Goal: Information Seeking & Learning: Learn about a topic

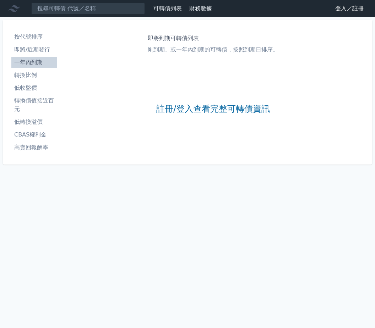
click at [339, 6] on link "登入／註冊" at bounding box center [349, 8] width 40 height 11
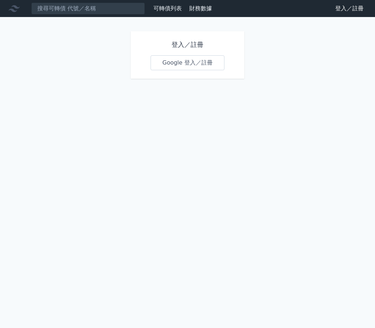
click at [180, 74] on div "登入／註冊 Google 登入／註冊" at bounding box center [188, 55] width 114 height 48
click at [180, 70] on link "Google 登入／註冊" at bounding box center [187, 62] width 74 height 15
click at [178, 64] on link "Google 登入／註冊" at bounding box center [187, 62] width 74 height 15
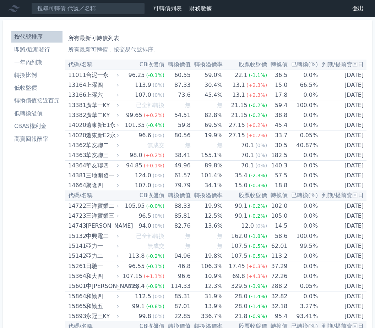
click at [44, 57] on link "一年內到期" at bounding box center [36, 62] width 51 height 11
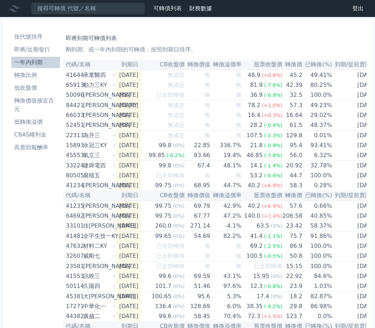
click at [38, 50] on li "即將/近期發行" at bounding box center [35, 49] width 49 height 9
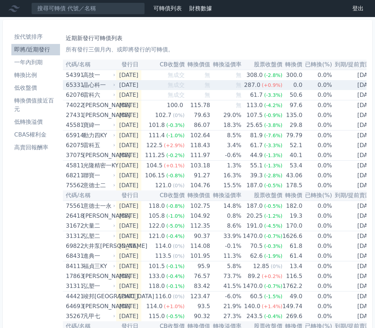
click at [308, 88] on td "0.0%" at bounding box center [317, 85] width 30 height 10
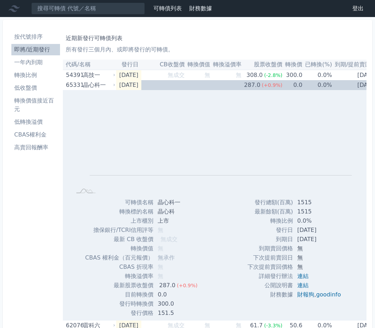
click at [210, 89] on td "無" at bounding box center [197, 85] width 26 height 10
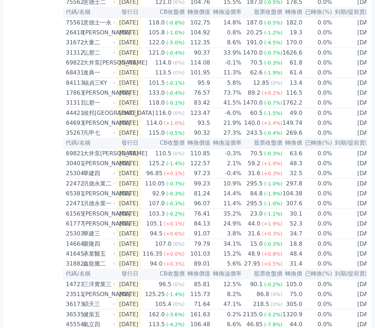
scroll to position [206, 0]
